Goal: Information Seeking & Learning: Stay updated

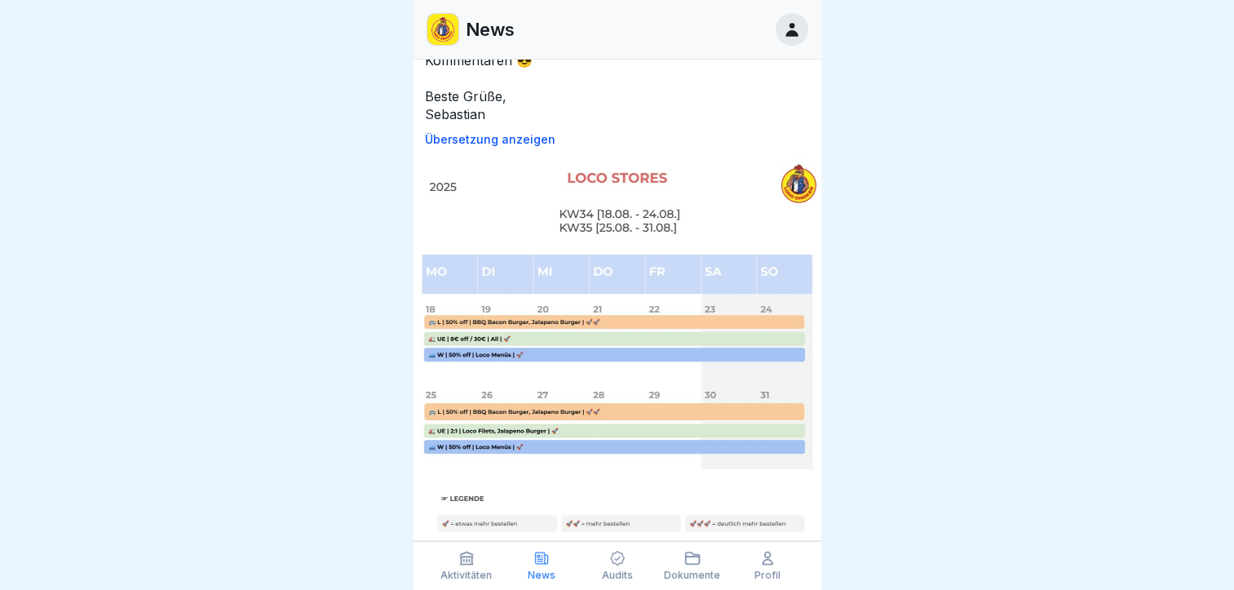
scroll to position [244, 0]
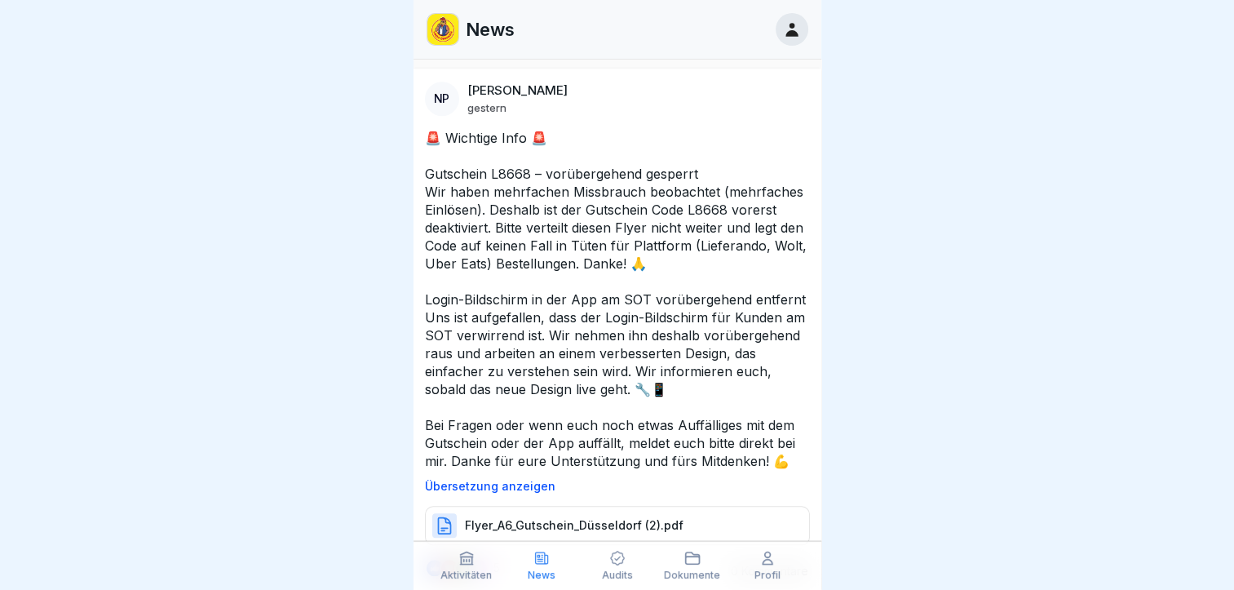
scroll to position [1411, 0]
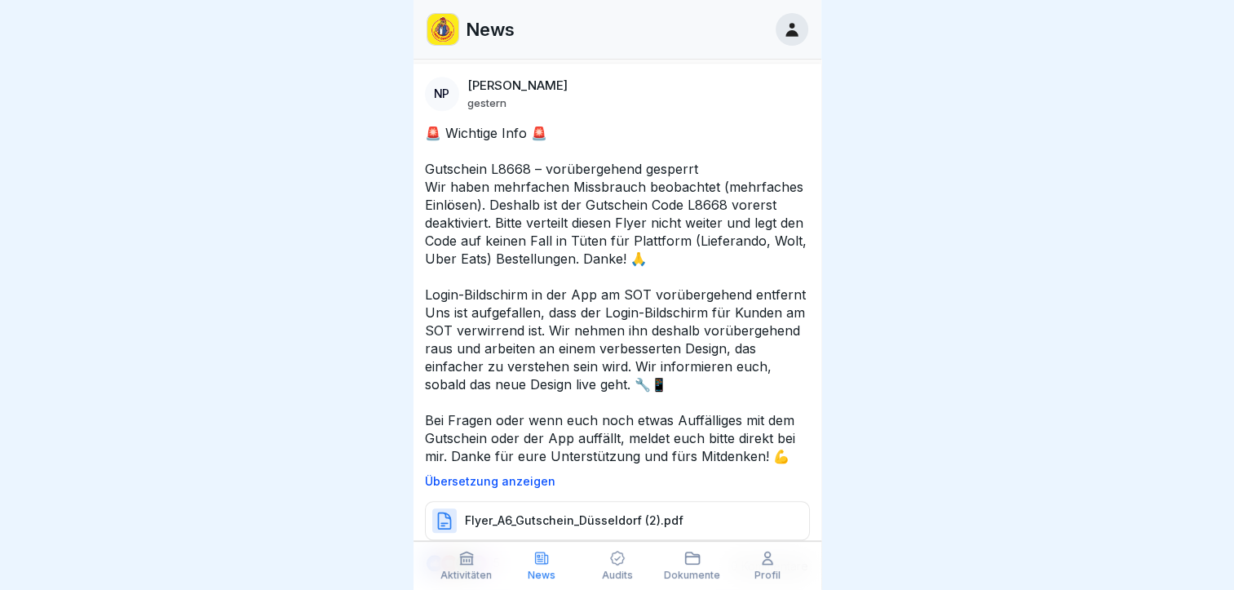
click at [511, 483] on p "Übersetzung anzeigen" at bounding box center [617, 481] width 385 height 13
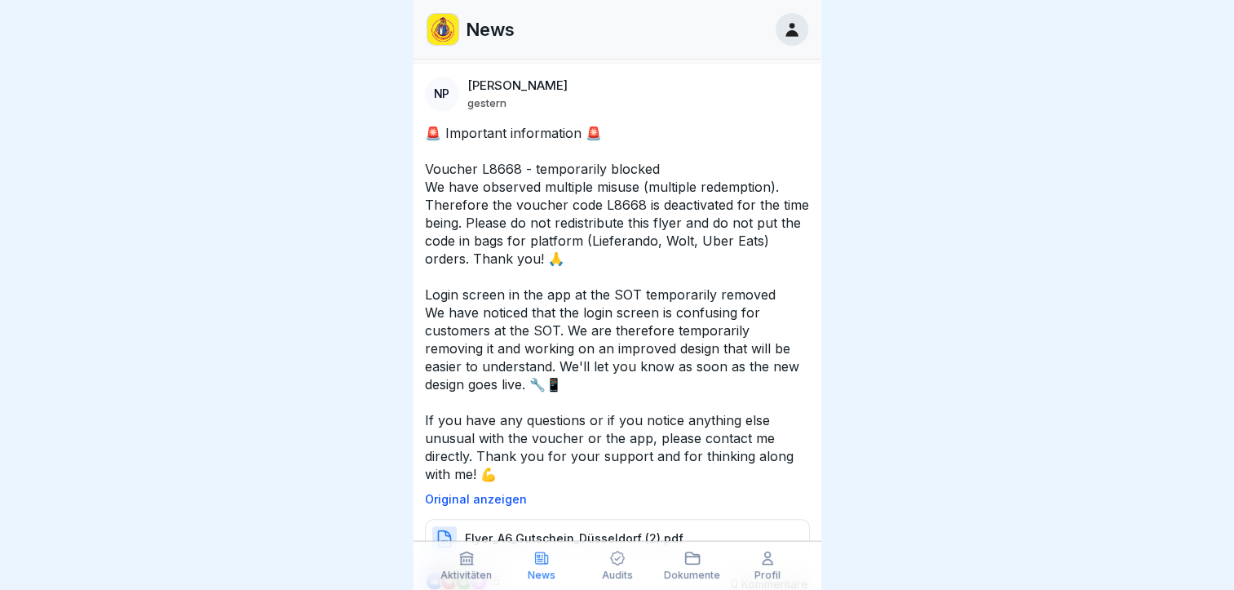
click at [511, 493] on p "Original anzeigen" at bounding box center [617, 499] width 385 height 13
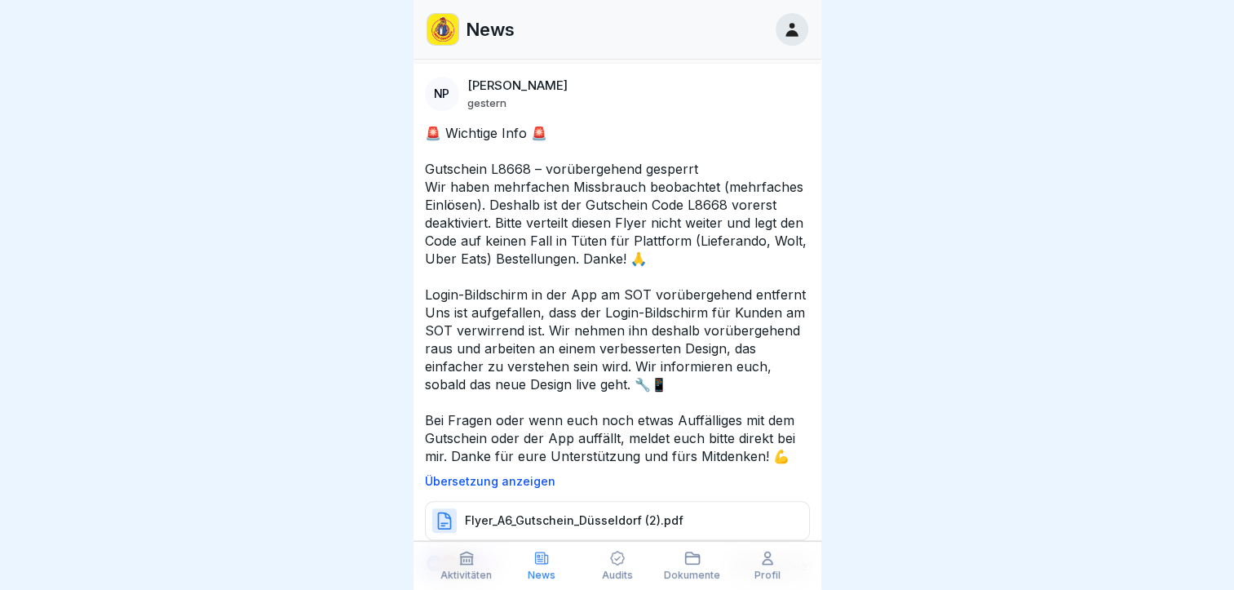
click at [884, 312] on div at bounding box center [617, 295] width 1234 height 590
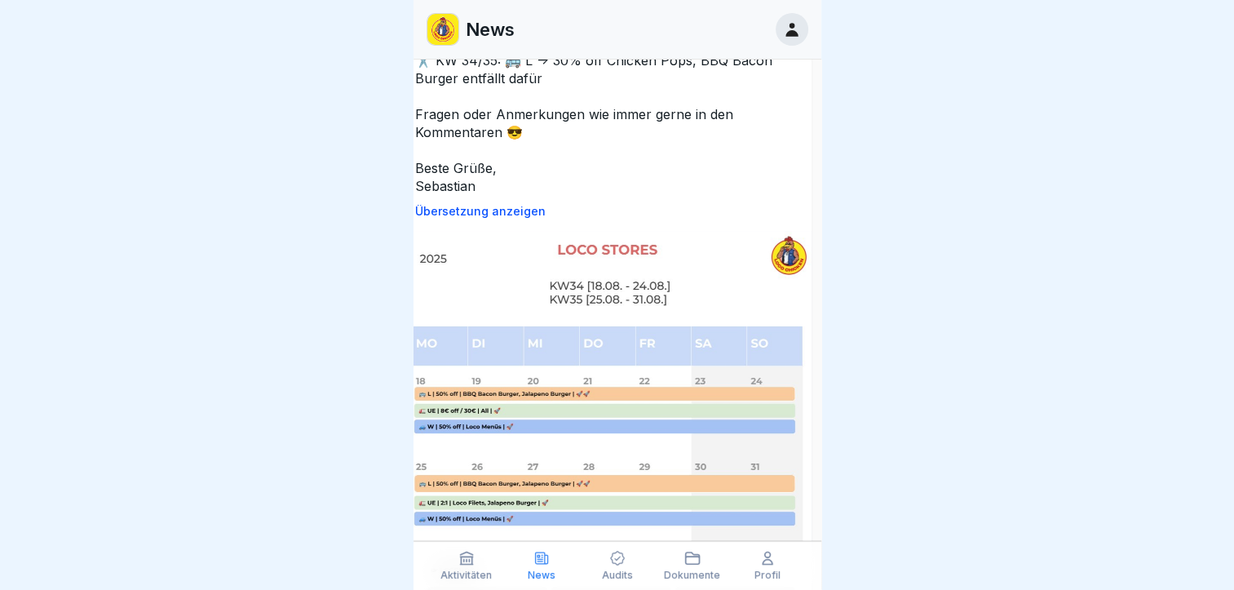
scroll to position [191, 10]
